Goal: Information Seeking & Learning: Find specific fact

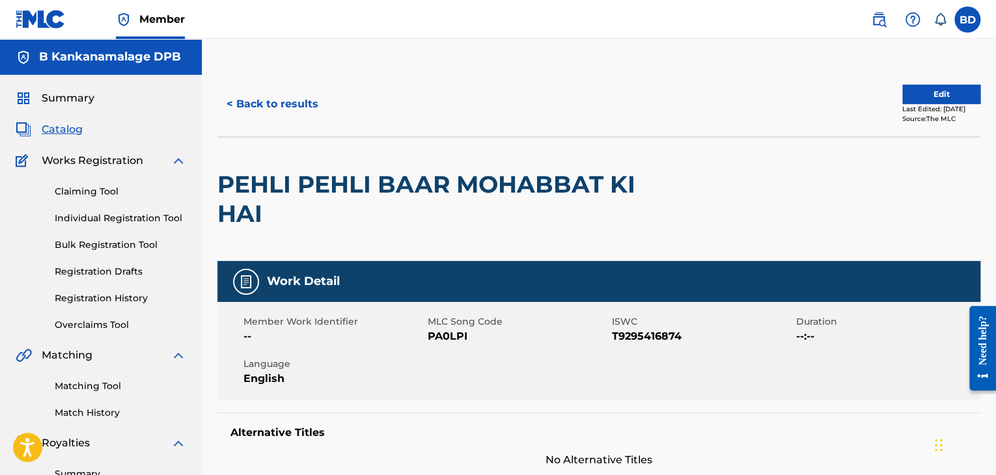
click at [291, 102] on button "< Back to results" at bounding box center [272, 104] width 110 height 33
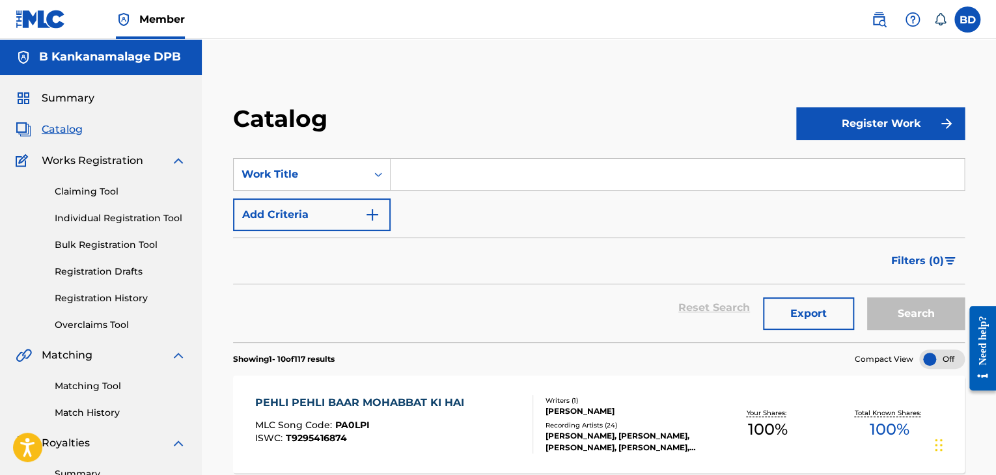
click at [500, 171] on input "Search Form" at bounding box center [676, 174] width 573 height 31
paste input "DHEERE DHEERE SE"
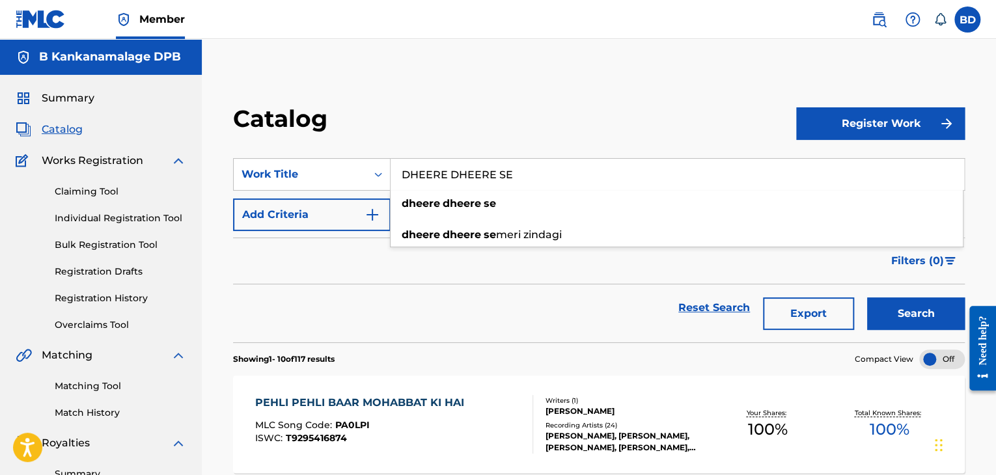
type input "DHEERE DHEERE SE"
click at [916, 316] on button "Search" at bounding box center [916, 313] width 98 height 33
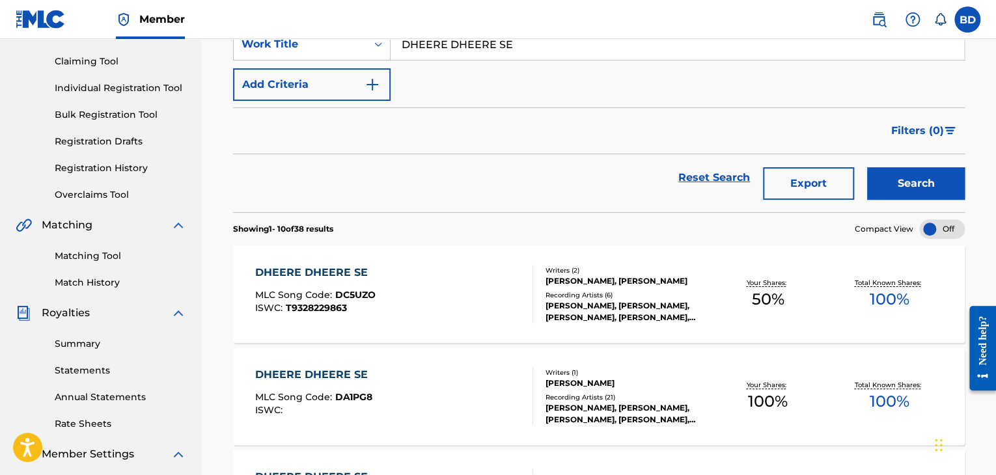
scroll to position [195, 0]
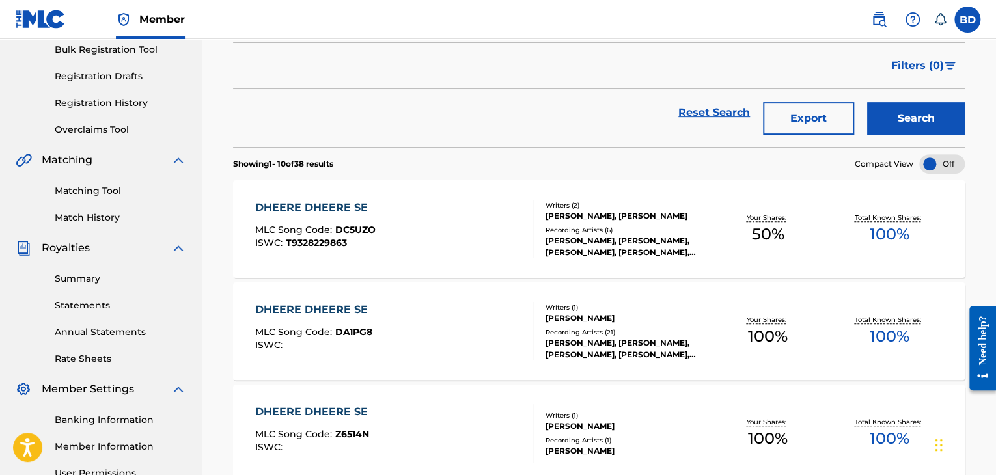
click at [499, 331] on div "DHEERE DHEERE SE MLC Song Code : DA1PG8 ISWC :" at bounding box center [394, 331] width 278 height 59
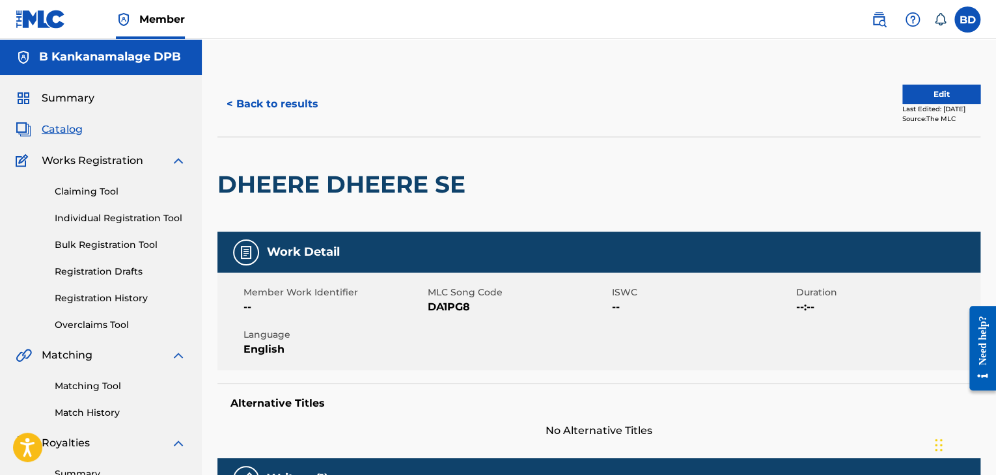
click at [259, 103] on button "< Back to results" at bounding box center [272, 104] width 110 height 33
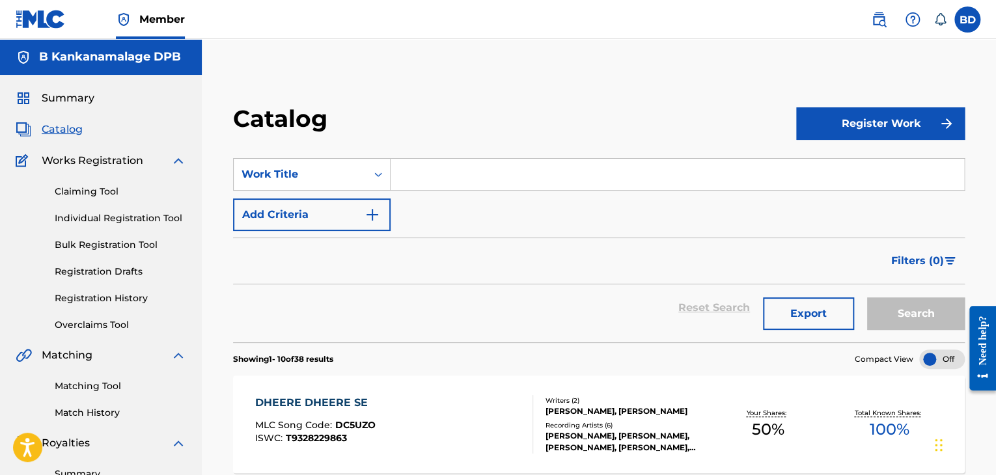
click at [469, 170] on input "Search Form" at bounding box center [676, 174] width 573 height 31
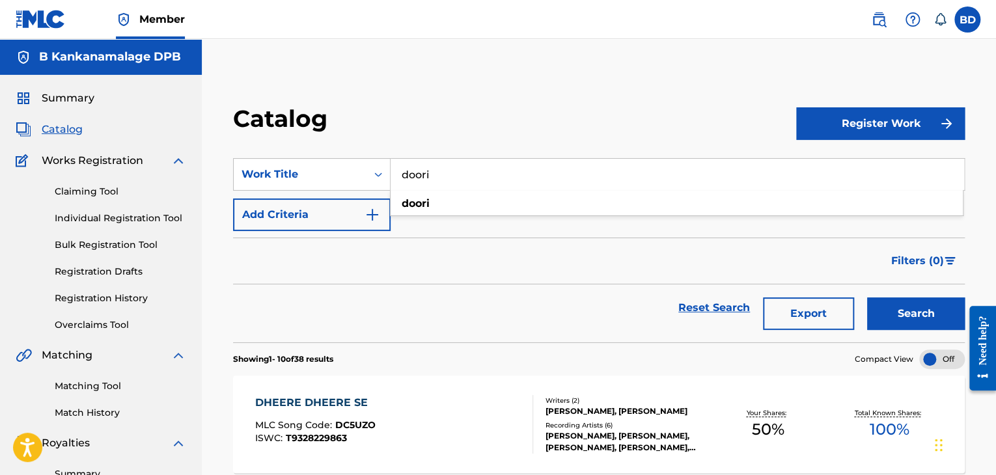
type input "doori"
click at [909, 308] on button "Search" at bounding box center [916, 313] width 98 height 33
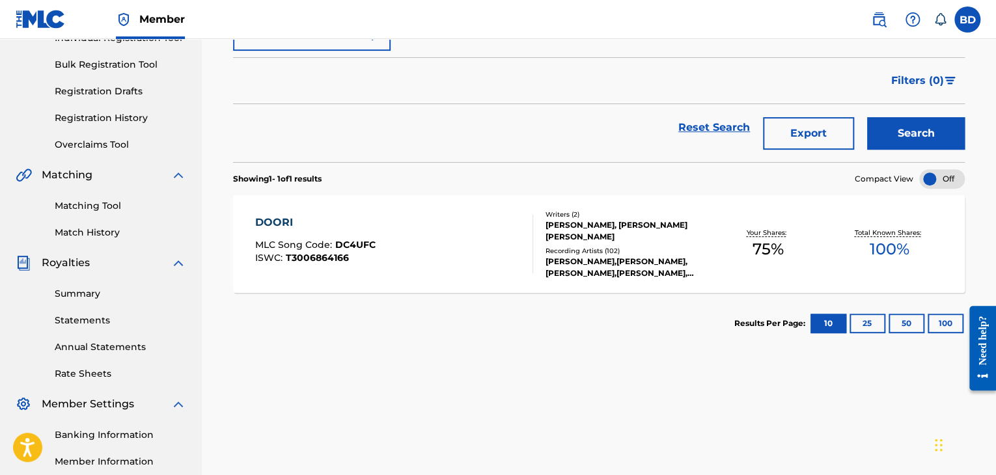
scroll to position [195, 0]
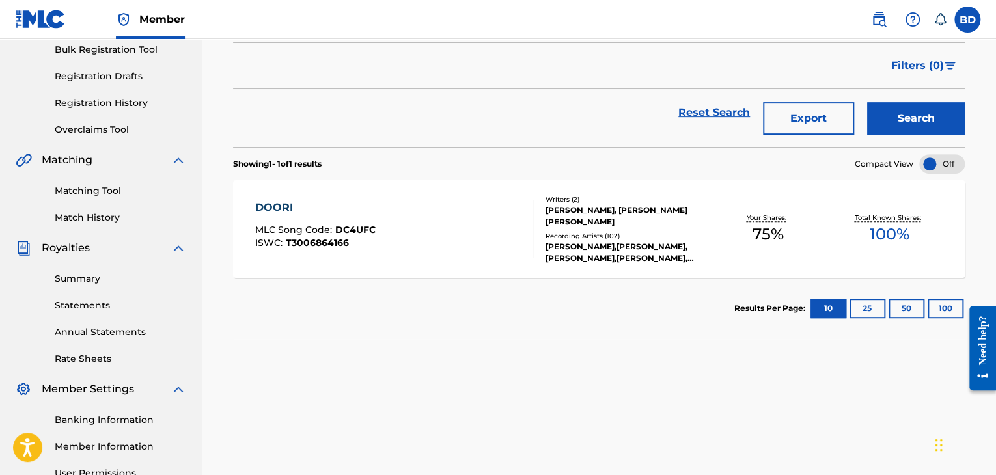
click at [455, 223] on div "DOORI MLC Song Code : DC4UFC ISWC : T3006864166" at bounding box center [394, 229] width 278 height 59
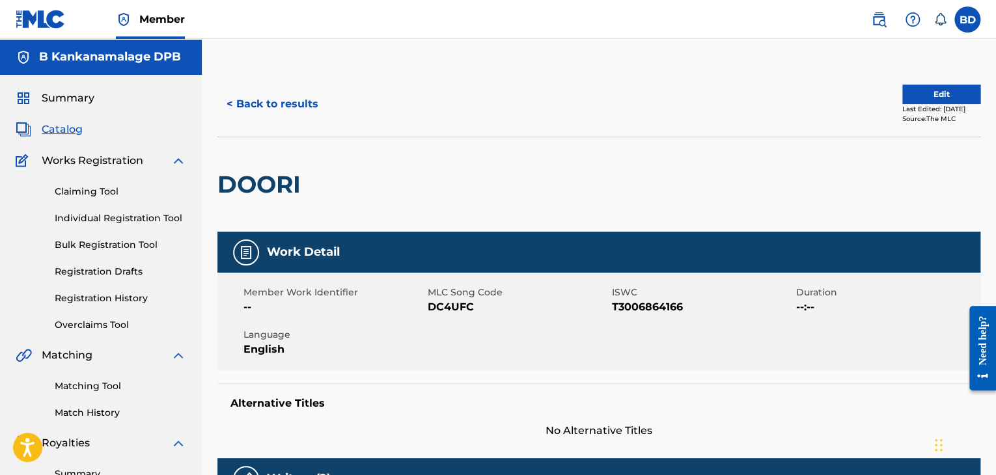
click at [307, 100] on button "< Back to results" at bounding box center [272, 104] width 110 height 33
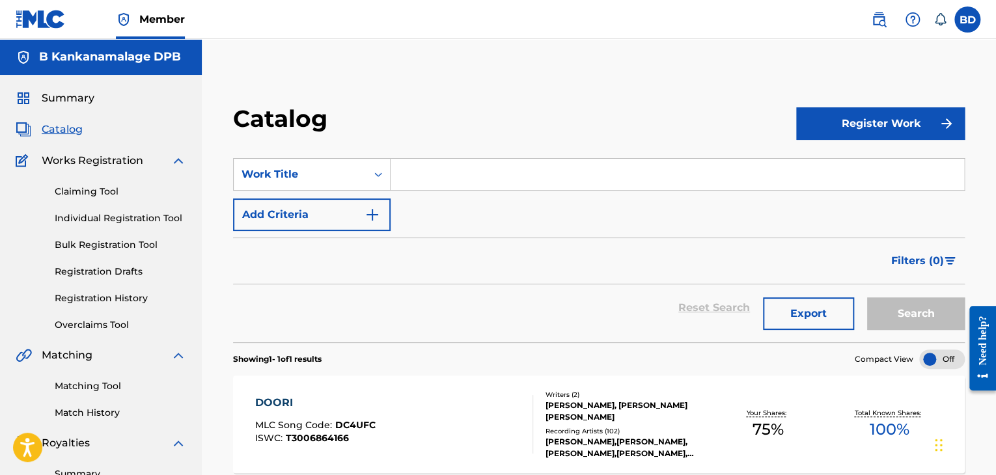
click at [547, 172] on input "Search Form" at bounding box center [676, 174] width 573 height 31
paste input "EK SANAM CHAHIYE AASHIQUI KE LIYE"
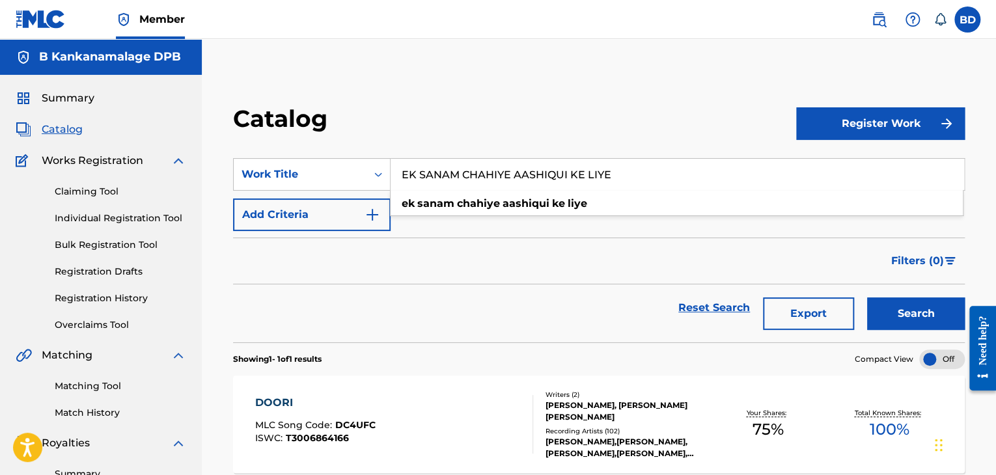
type input "EK SANAM CHAHIYE AASHIQUI KE LIYE"
click at [906, 315] on button "Search" at bounding box center [916, 313] width 98 height 33
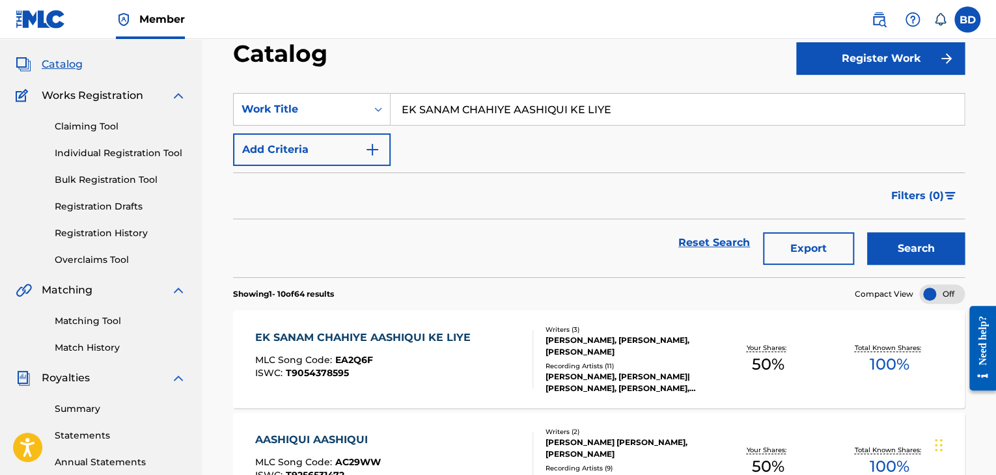
scroll to position [130, 0]
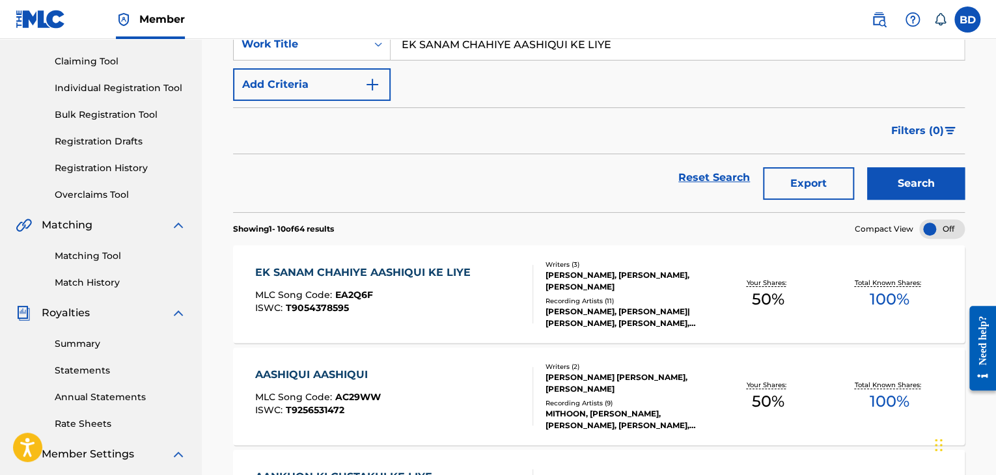
click at [491, 292] on div "EK SANAM CHAHIYE AASHIQUI KE LIYE MLC Song Code : EA2Q6F ISWC : T9054378595" at bounding box center [394, 294] width 278 height 59
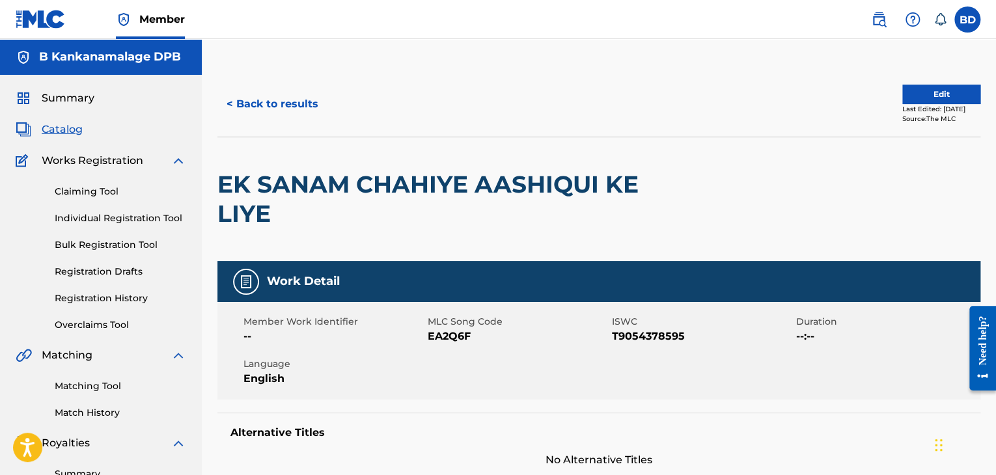
click at [288, 103] on button "< Back to results" at bounding box center [272, 104] width 110 height 33
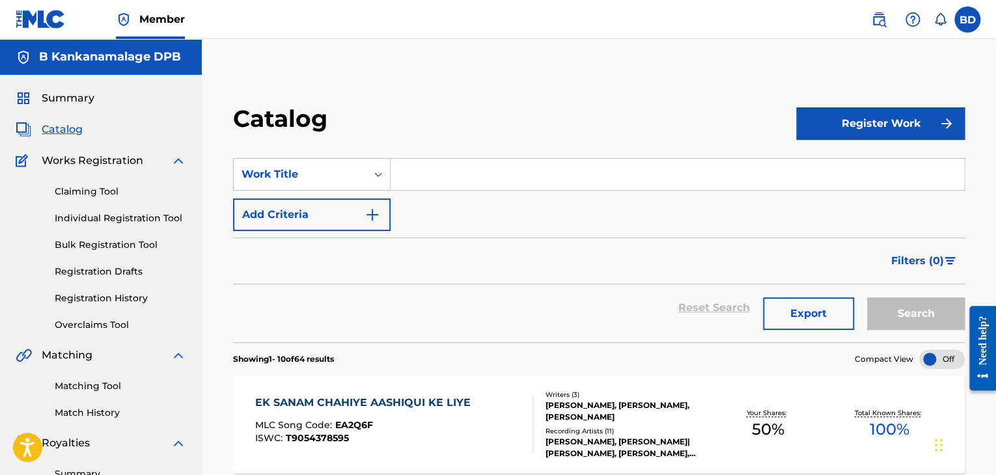
click at [467, 173] on input "Search Form" at bounding box center [676, 174] width 573 height 31
paste input "[PERSON_NAME] MERA [PERSON_NAME] GAYA JI"
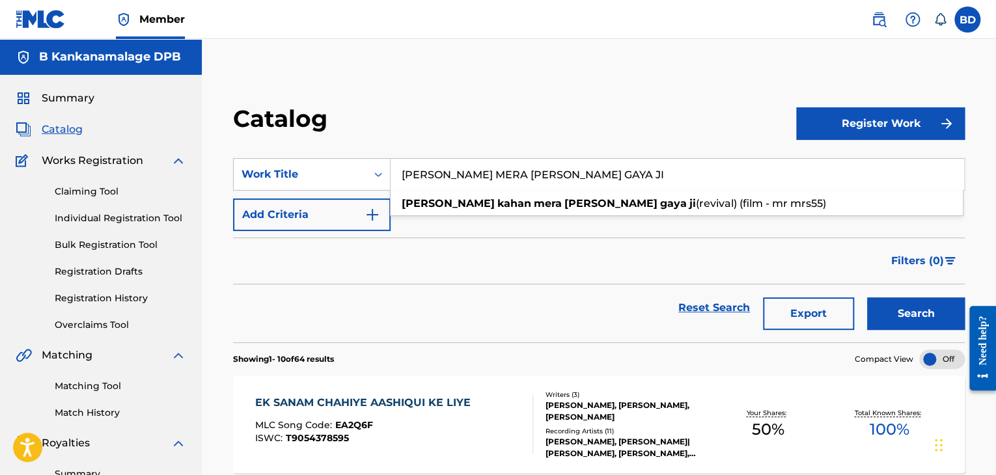
type input "[PERSON_NAME] MERA [PERSON_NAME] GAYA JI"
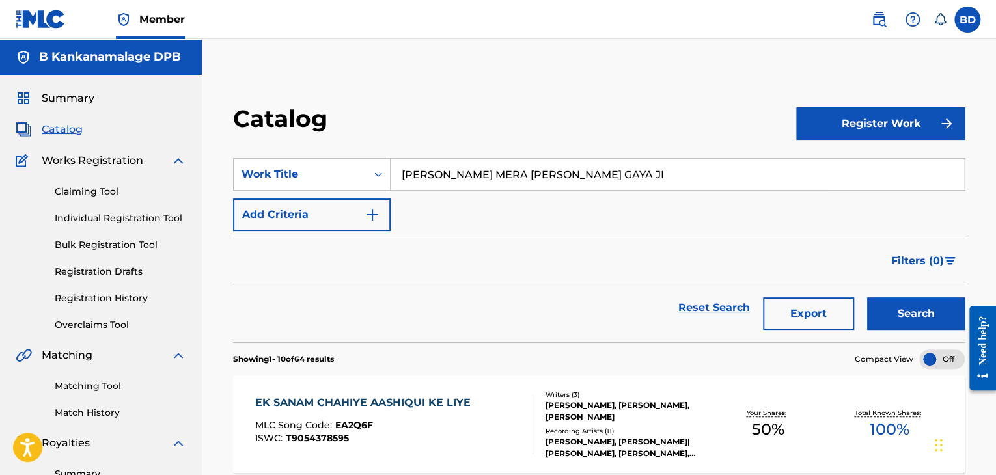
click at [927, 308] on button "Search" at bounding box center [916, 313] width 98 height 33
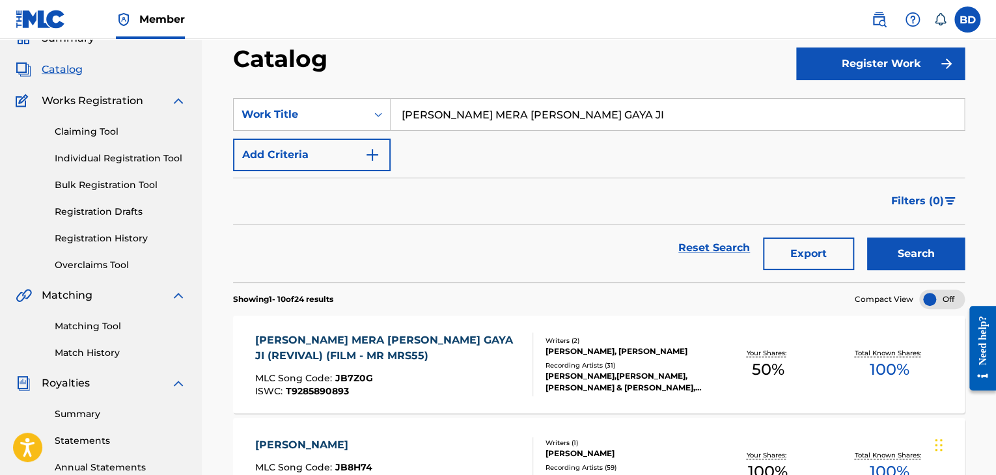
scroll to position [130, 0]
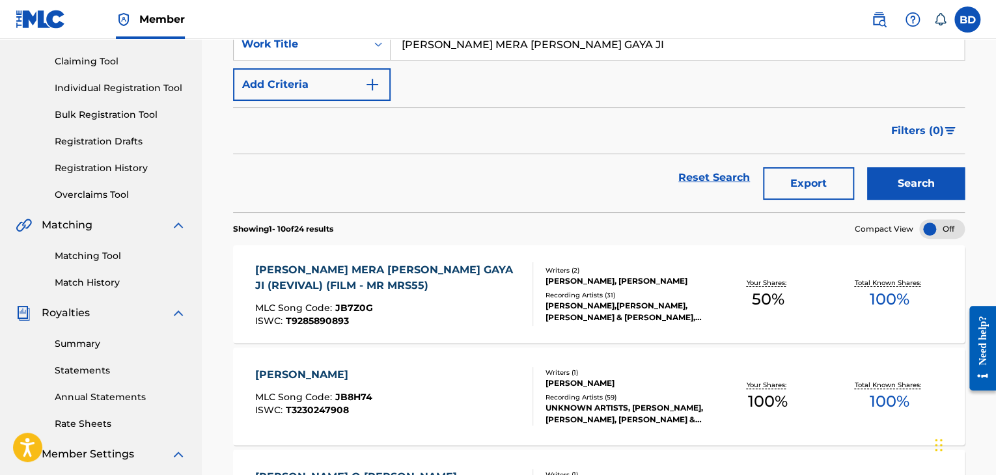
click at [437, 277] on div "[PERSON_NAME] MERA [PERSON_NAME] GAYA JI (REVIVAL) (FILM - MR MRS55)" at bounding box center [388, 277] width 267 height 31
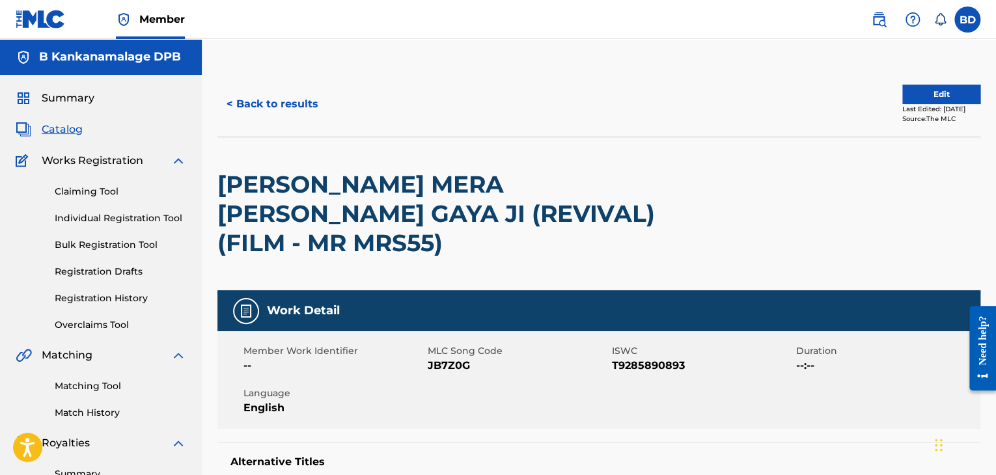
click at [286, 106] on button "< Back to results" at bounding box center [272, 104] width 110 height 33
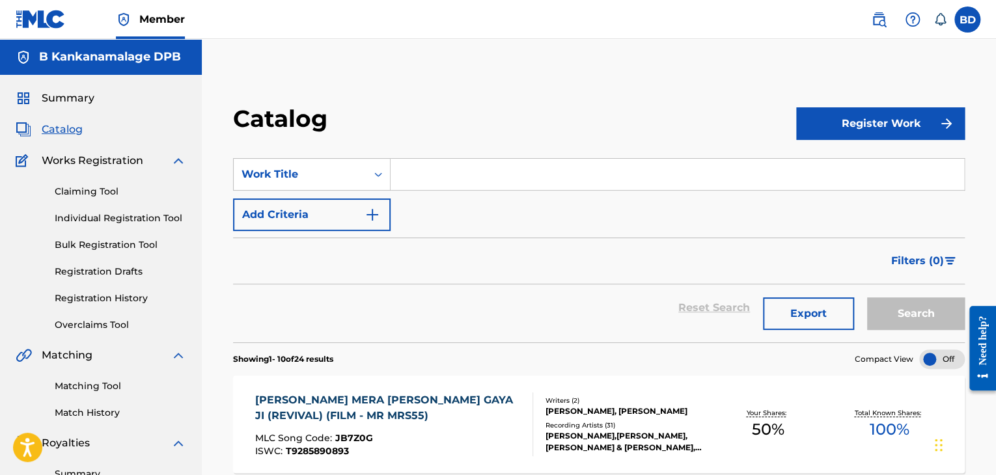
click at [478, 176] on input "Search Form" at bounding box center [676, 174] width 573 height 31
paste input "JO HAAL DIL KA"
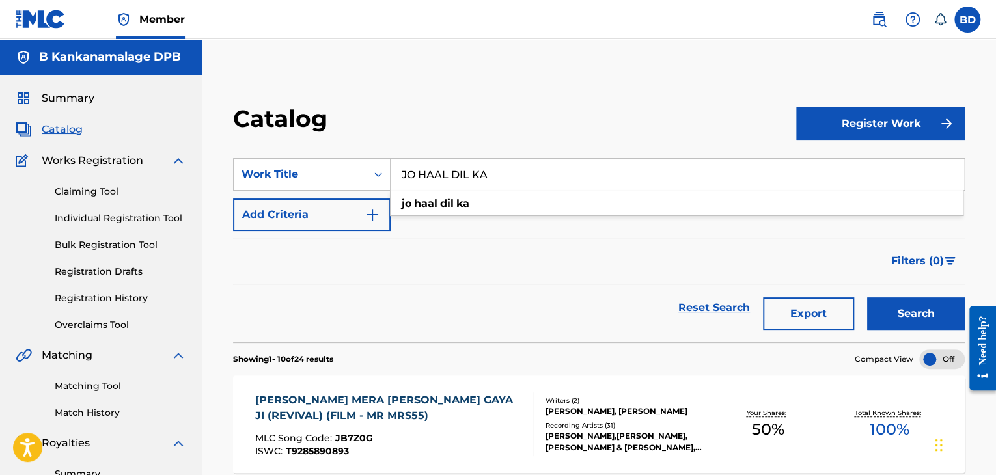
type input "JO HAAL DIL KA"
click at [925, 312] on button "Search" at bounding box center [916, 313] width 98 height 33
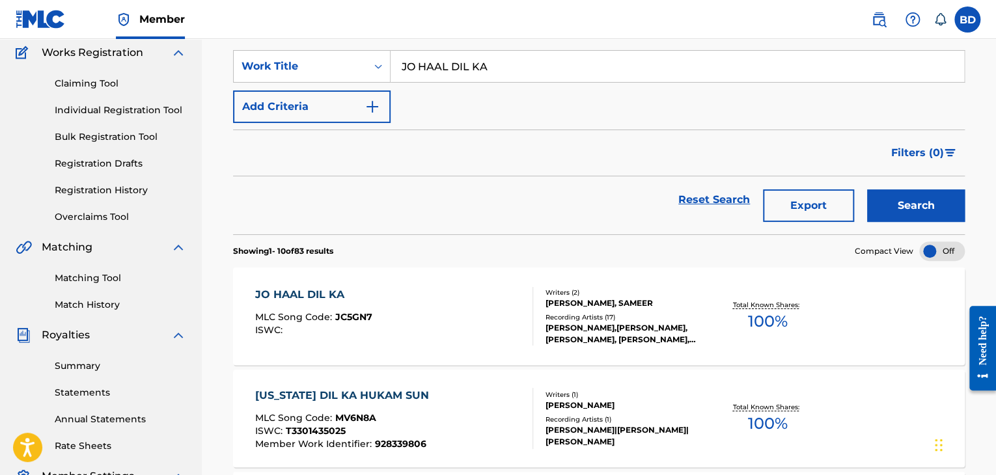
scroll to position [130, 0]
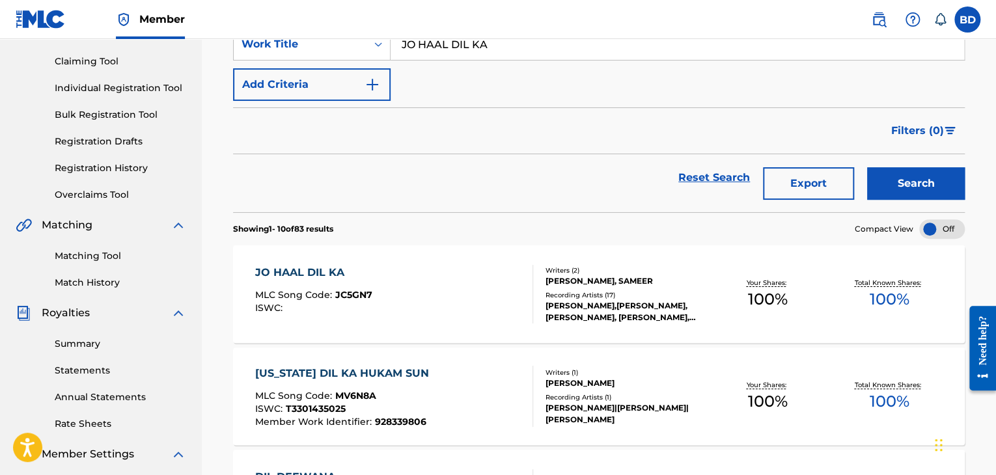
click at [323, 280] on div "JO HAAL DIL KA MLC Song Code : JC5GN7 ISWC :" at bounding box center [313, 294] width 117 height 59
